Goal: Information Seeking & Learning: Learn about a topic

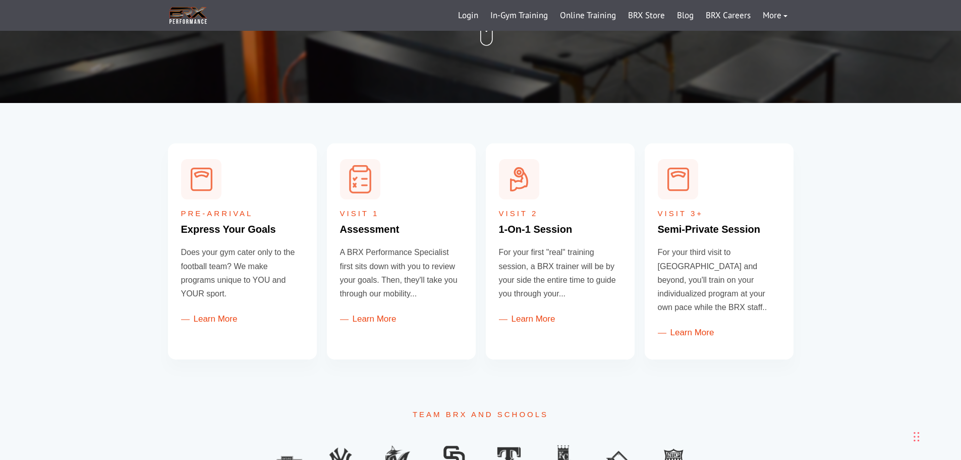
scroll to position [353, 0]
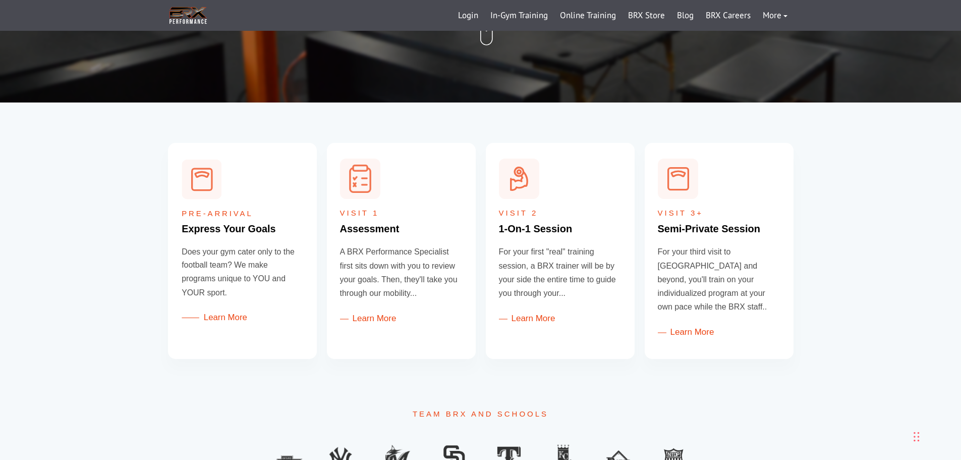
click at [215, 317] on link "Learn More" at bounding box center [215, 318] width 66 height 10
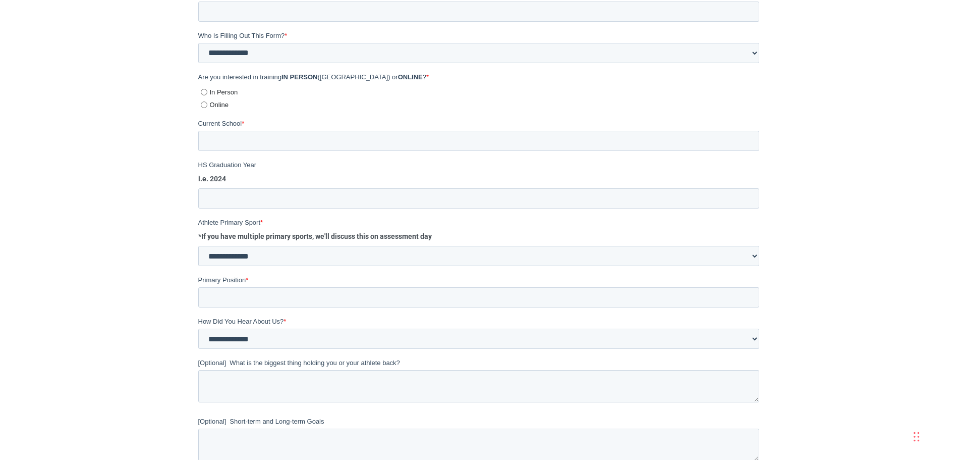
scroll to position [504, 0]
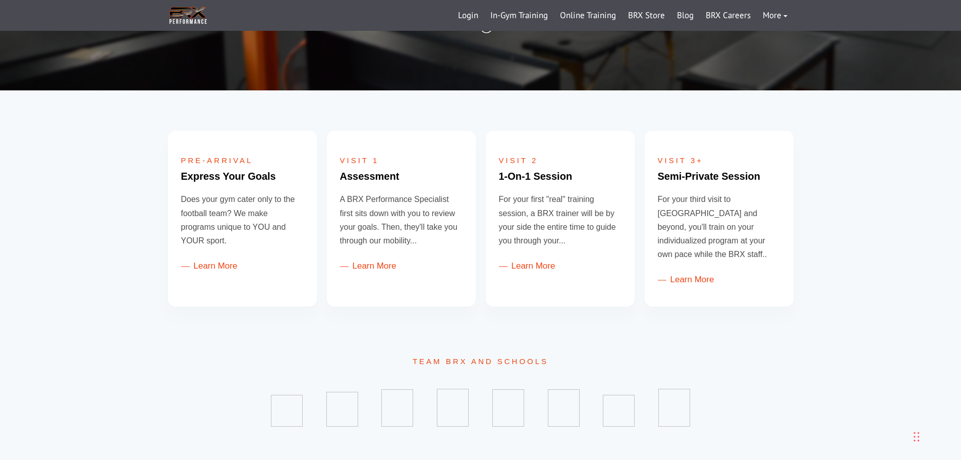
scroll to position [353, 0]
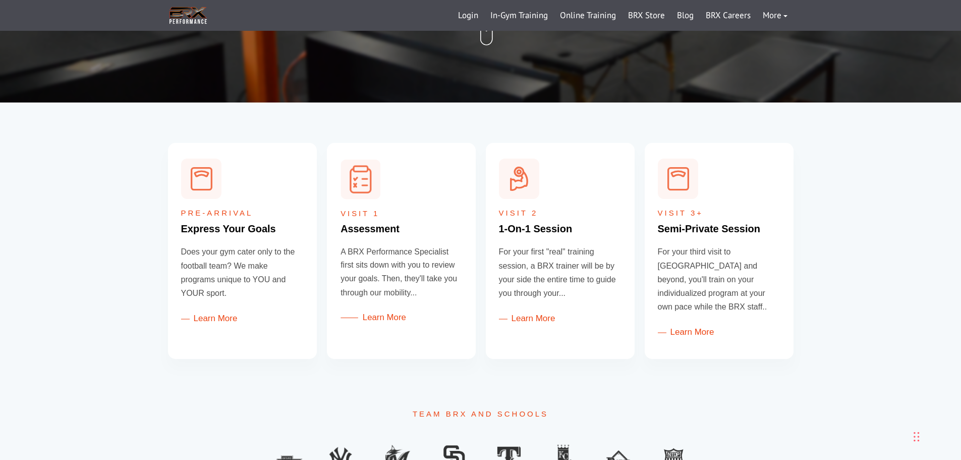
click at [363, 318] on link "Learn More" at bounding box center [373, 318] width 66 height 10
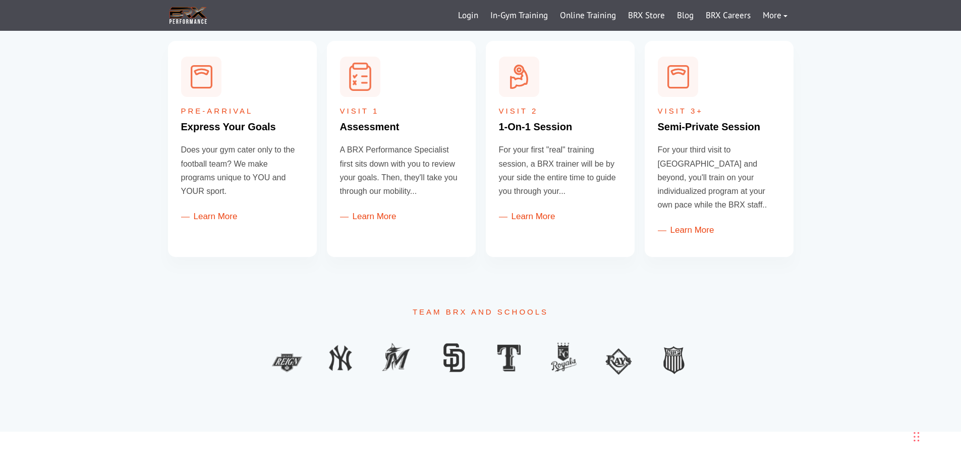
scroll to position [605, 0]
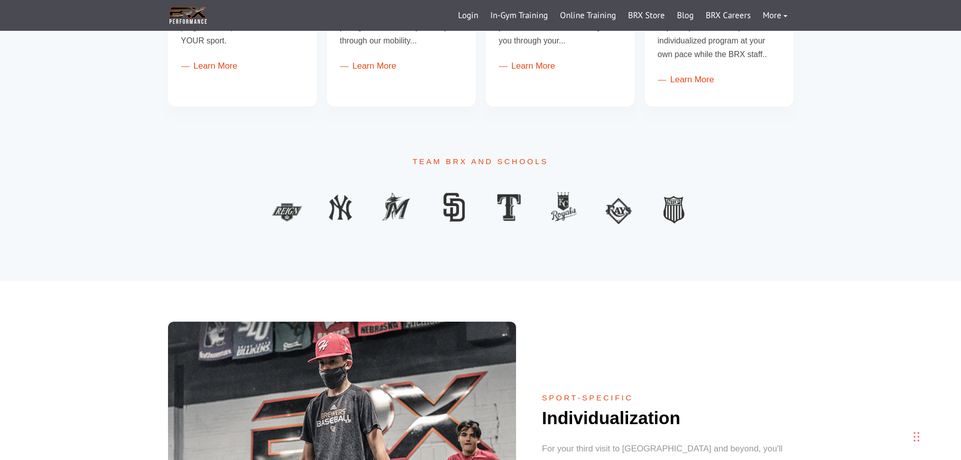
drag, startPoint x: 63, startPoint y: 173, endPoint x: 31, endPoint y: 144, distance: 42.9
click at [31, 147] on div "Team BRX and Schools" at bounding box center [480, 214] width 961 height 134
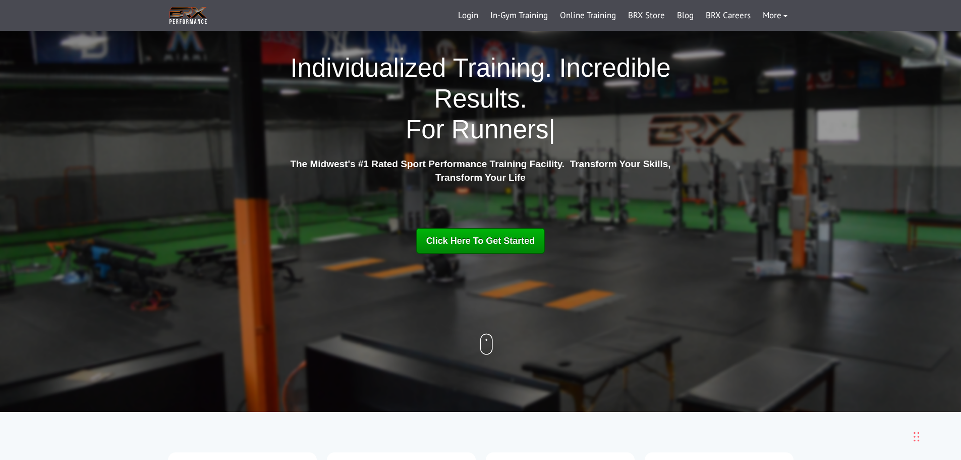
scroll to position [0, 0]
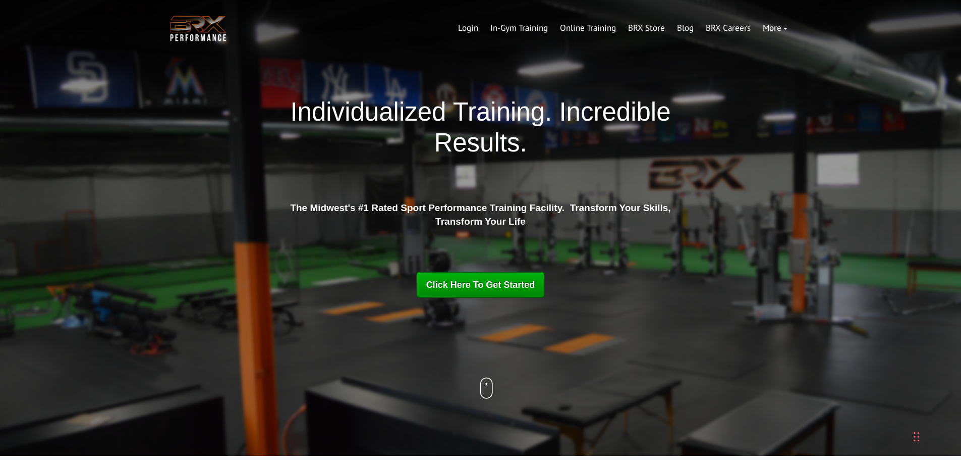
drag, startPoint x: 40, startPoint y: 155, endPoint x: 108, endPoint y: 100, distance: 87.2
click at [577, 26] on link "Online Training" at bounding box center [588, 28] width 68 height 24
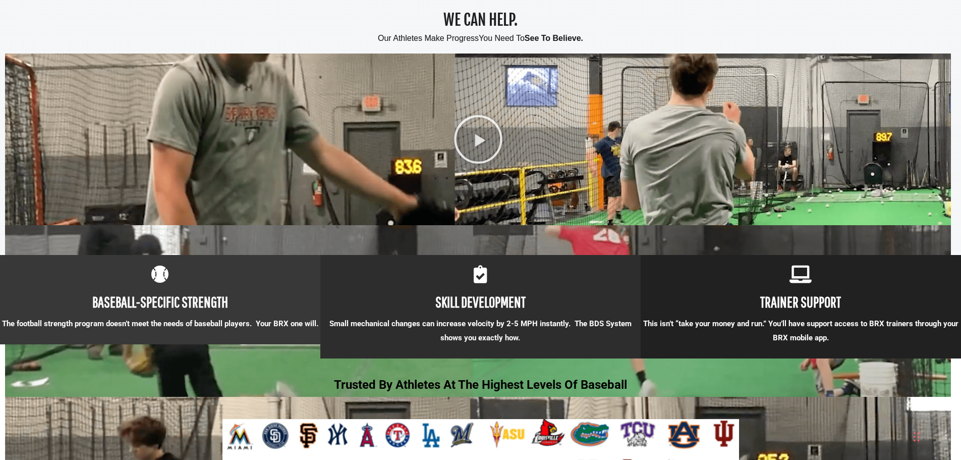
scroll to position [706, 0]
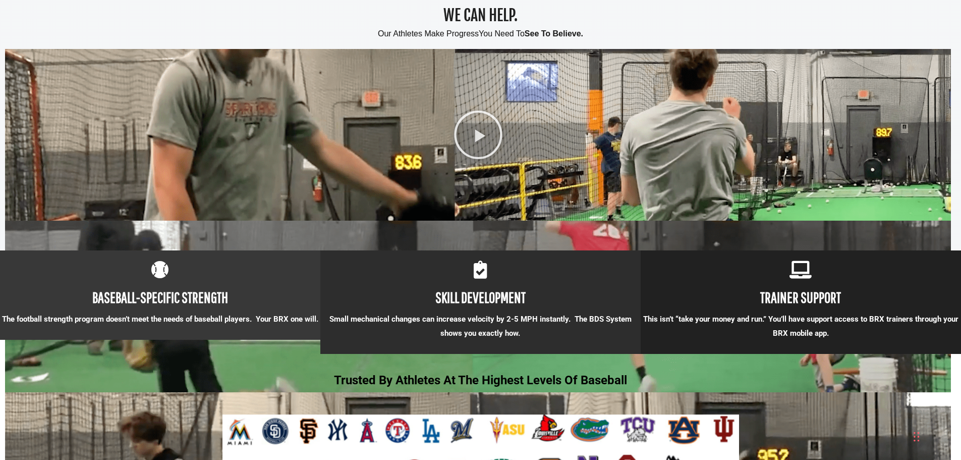
drag, startPoint x: 29, startPoint y: 234, endPoint x: 96, endPoint y: 27, distance: 216.9
click at [96, 27] on h2 "WE CAN HELP. Our Athletes Make Progress You Need To See To Believe." at bounding box center [480, 24] width 951 height 46
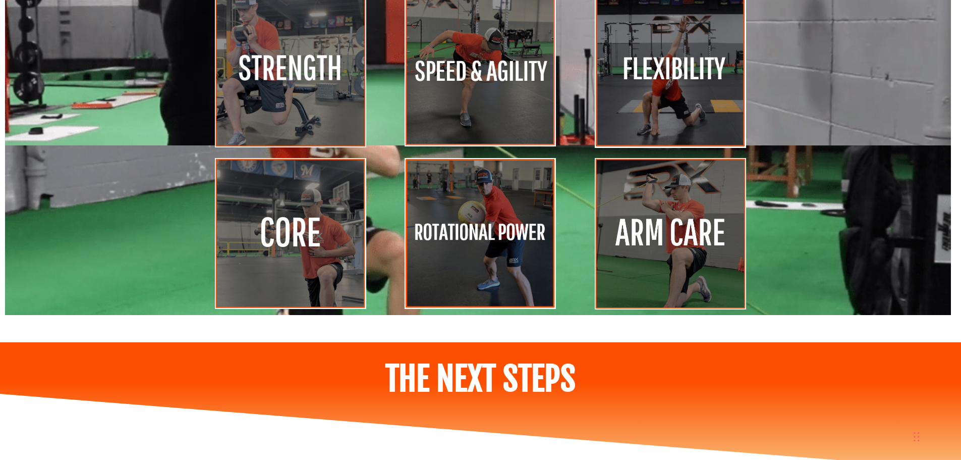
scroll to position [4893, 0]
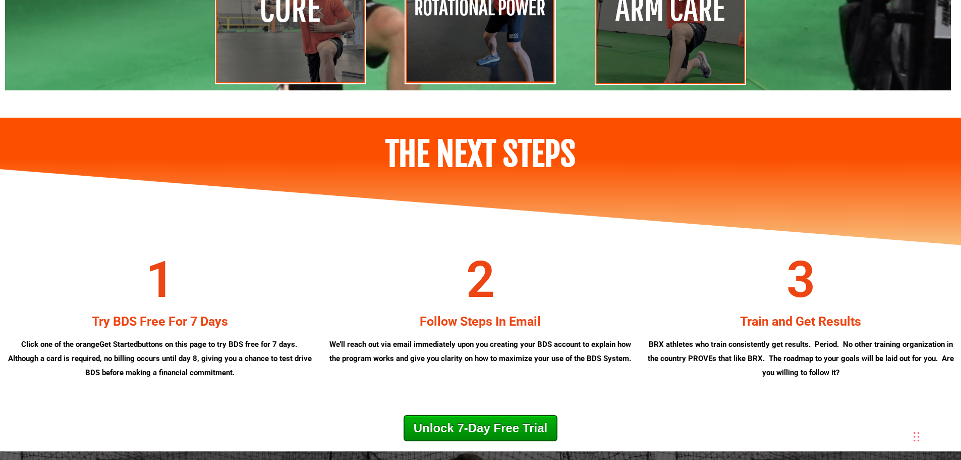
drag, startPoint x: 86, startPoint y: 205, endPoint x: 80, endPoint y: 240, distance: 35.4
click at [81, 240] on icon at bounding box center [479, 209] width 961 height 81
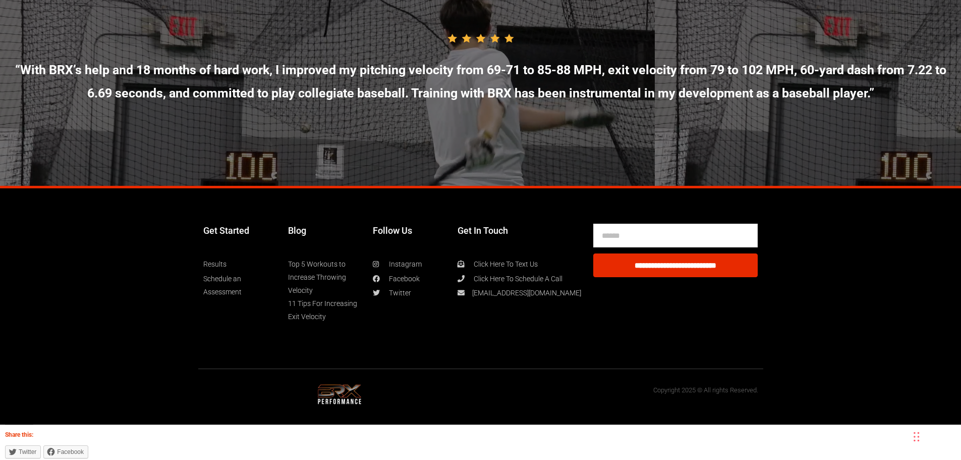
scroll to position [5428, 0]
